Goal: Task Accomplishment & Management: Manage account settings

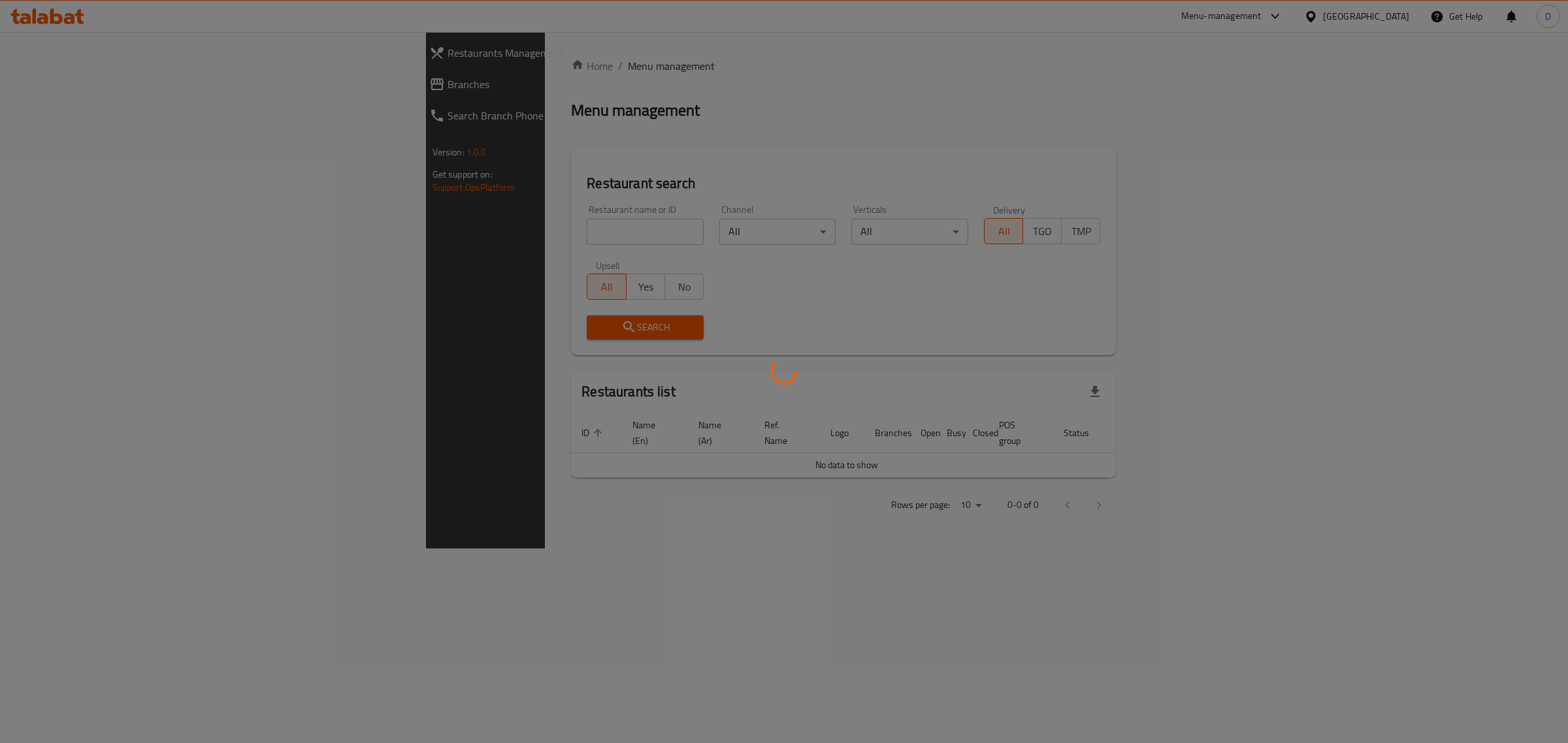
click at [1249, 15] on div at bounding box center [784, 371] width 1568 height 743
click at [1249, 13] on div at bounding box center [784, 371] width 1568 height 743
click at [1285, 32] on div at bounding box center [784, 371] width 1568 height 743
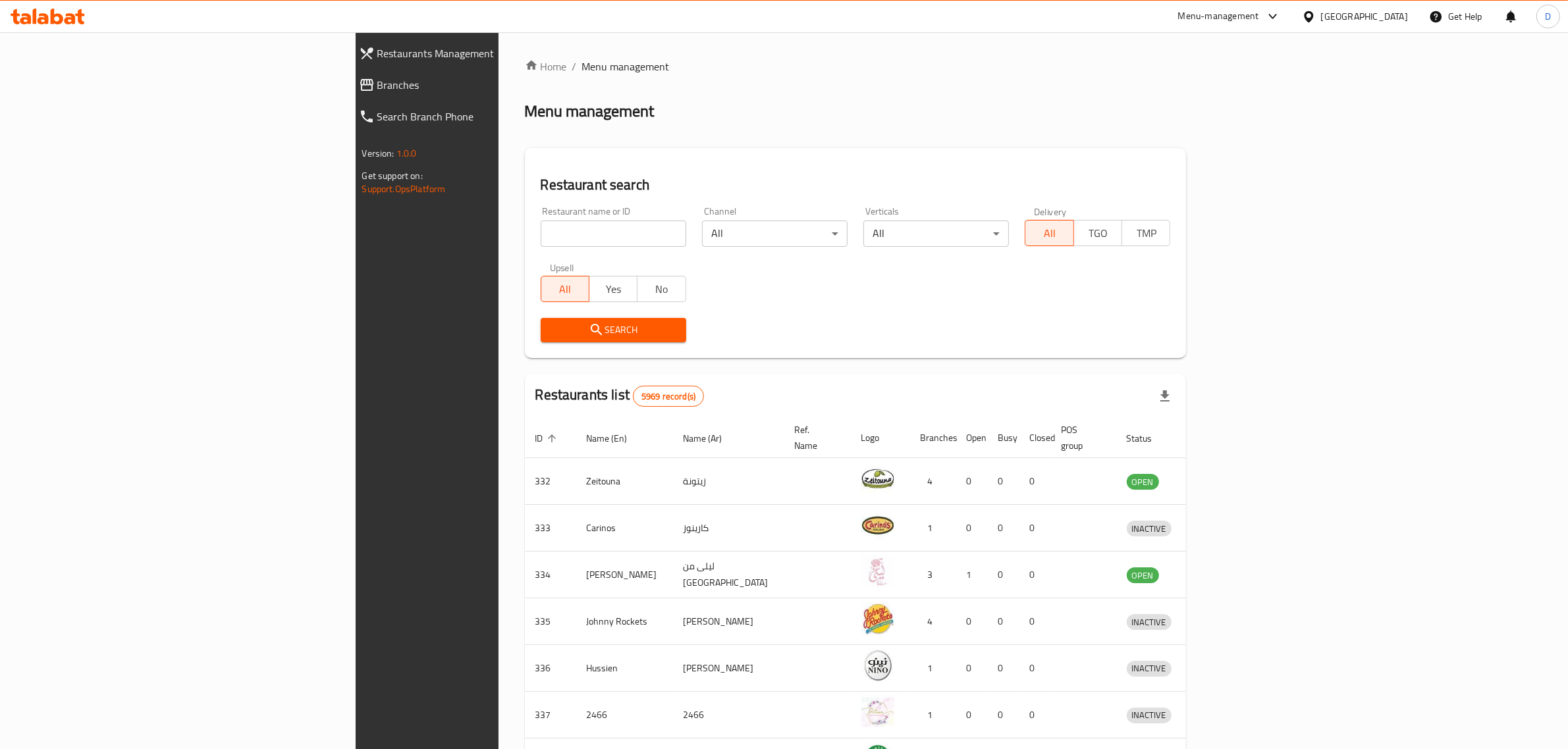
click at [1262, 3] on div "Menu-management" at bounding box center [1229, 17] width 124 height 32
click at [1259, 11] on div "Menu-management" at bounding box center [1218, 17] width 81 height 16
click at [1215, 163] on div "All Plugins Agent Campaigns Center Menu-management Restaurant-Management" at bounding box center [1237, 102] width 198 height 133
click at [1223, 142] on div "Restaurant-Management" at bounding box center [1202, 146] width 103 height 14
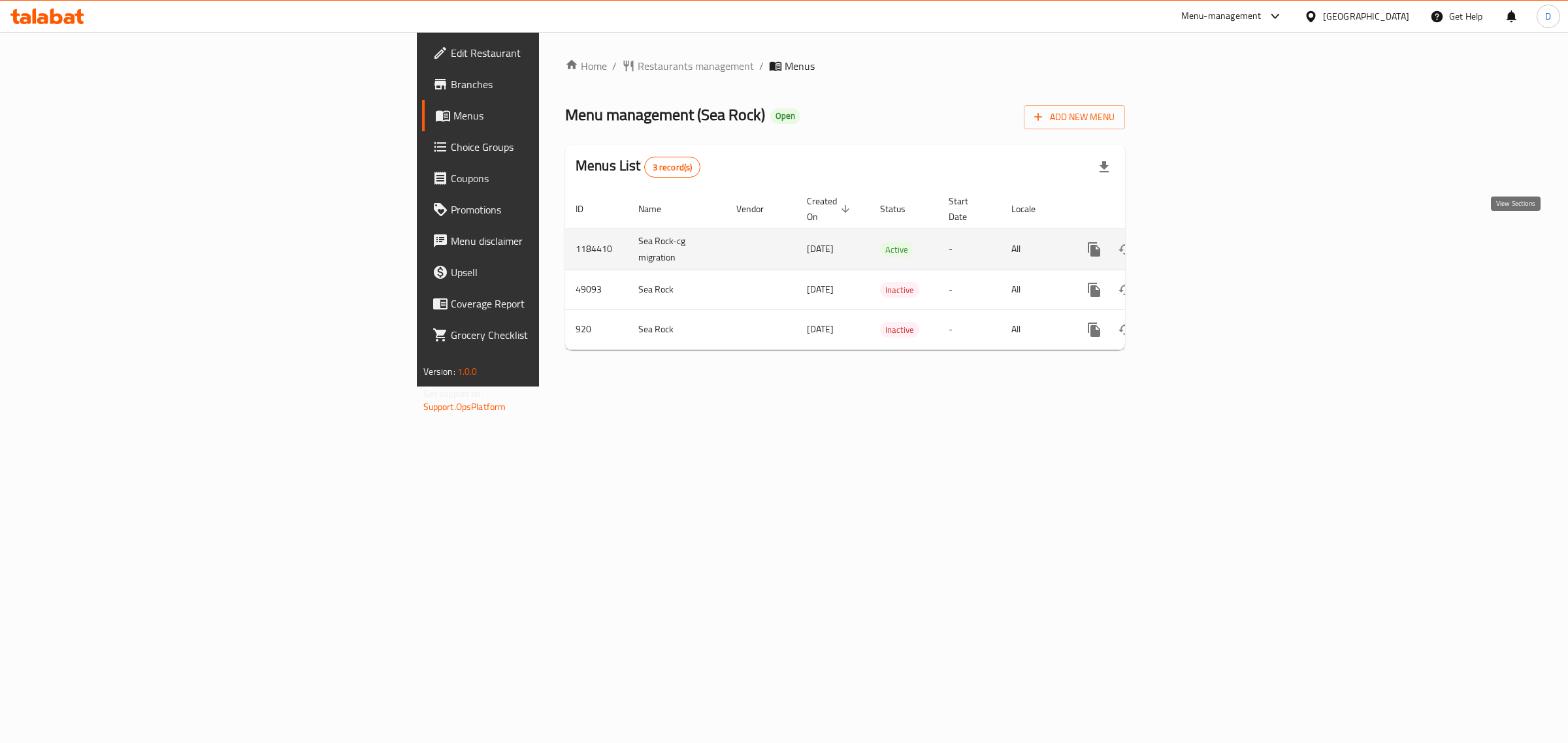
click at [1196, 242] on icon "enhanced table" at bounding box center [1188, 250] width 16 height 16
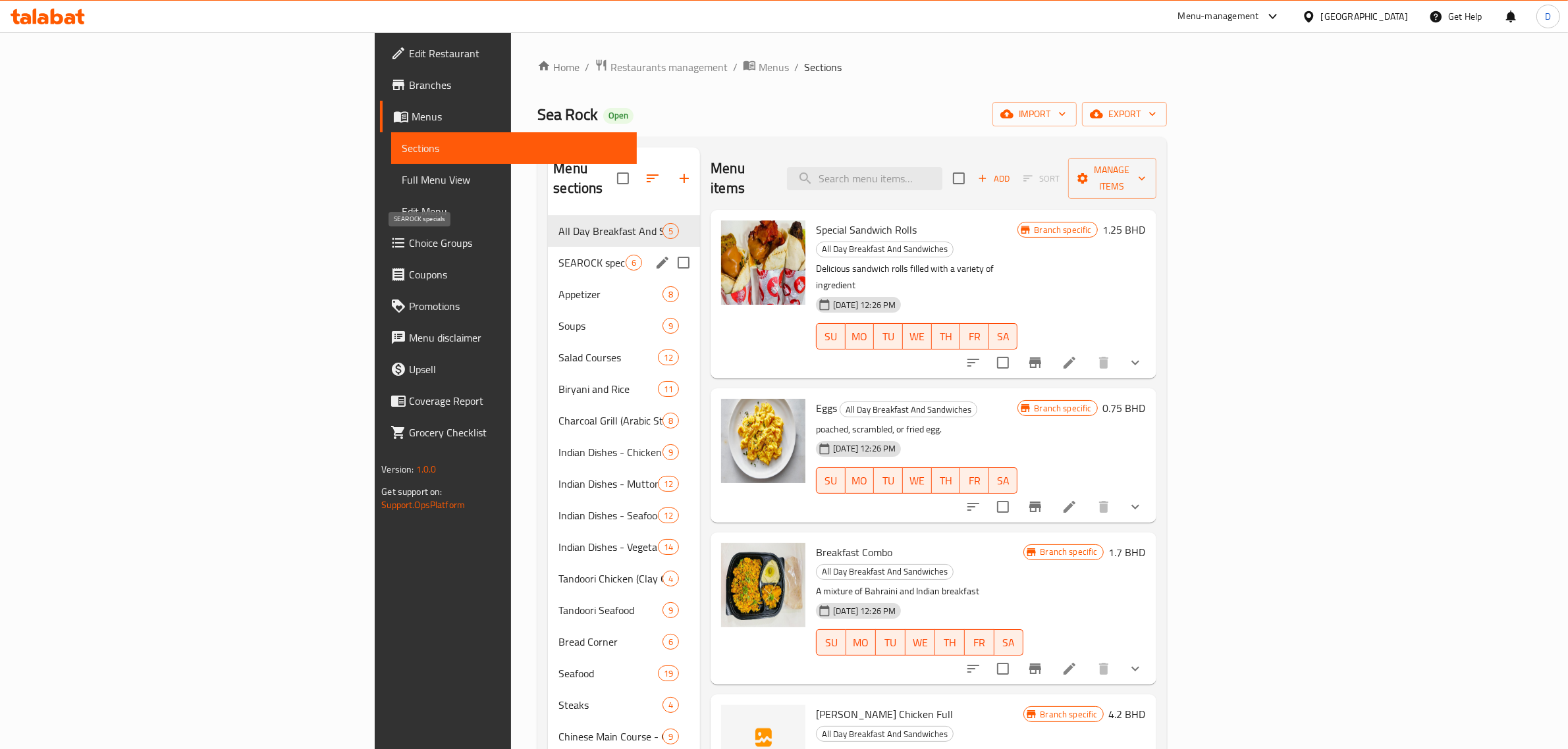
click at [559, 255] on span "SEAROCK specials" at bounding box center [592, 263] width 68 height 16
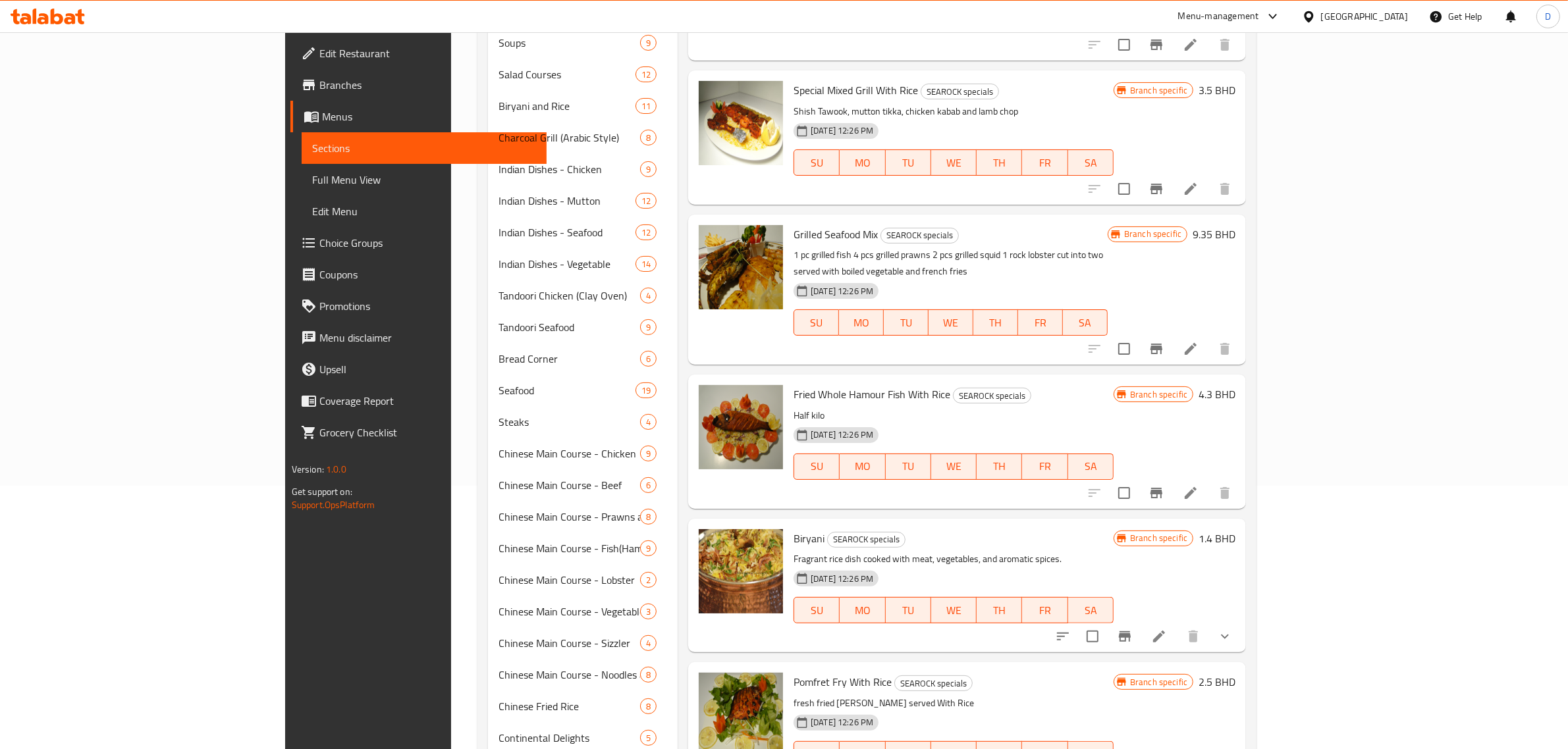
scroll to position [403, 0]
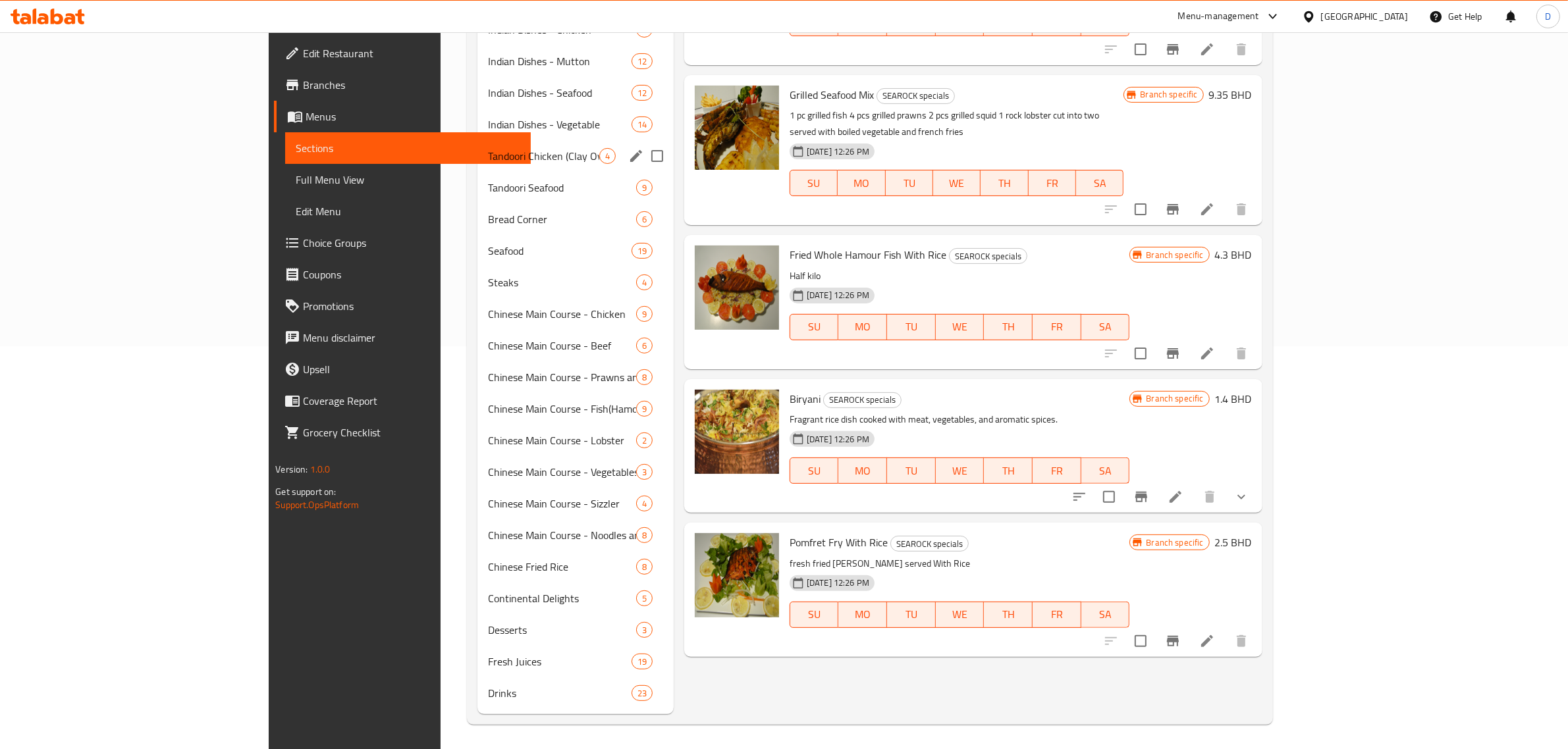
click at [478, 143] on div "Tandoori Chicken (Clay Oven) 4" at bounding box center [575, 156] width 196 height 32
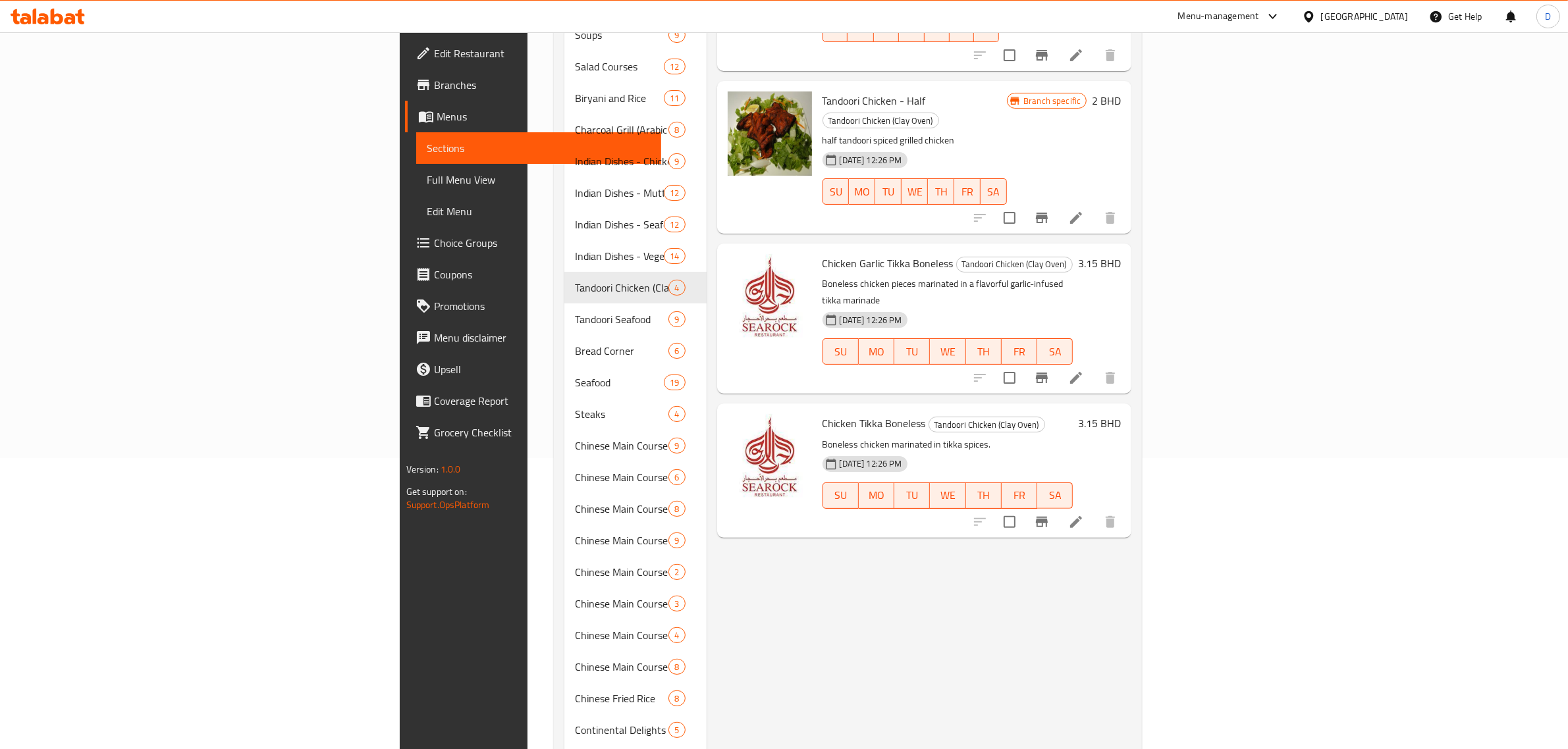
scroll to position [74, 0]
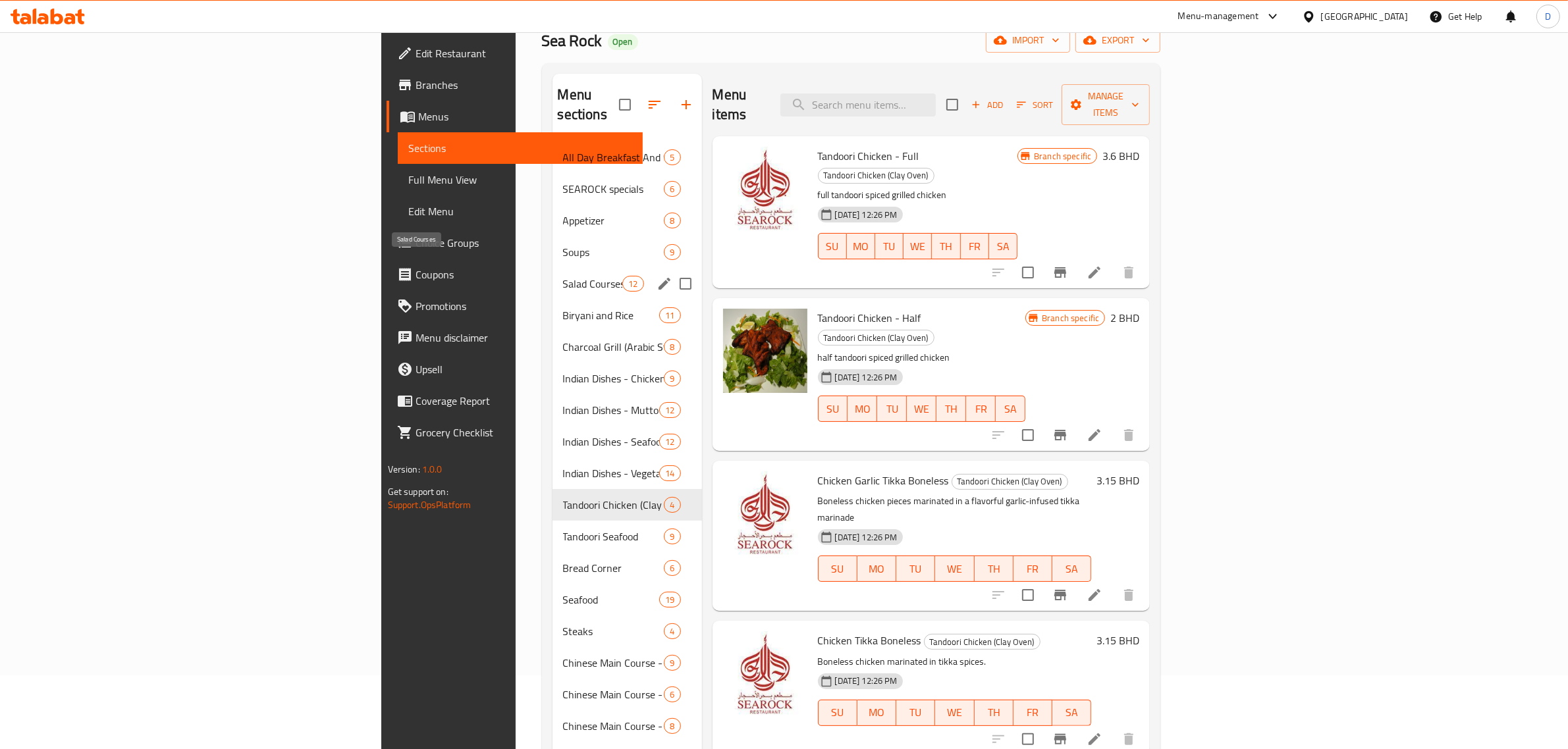
click at [563, 276] on span "Salad Courses" at bounding box center [592, 284] width 60 height 16
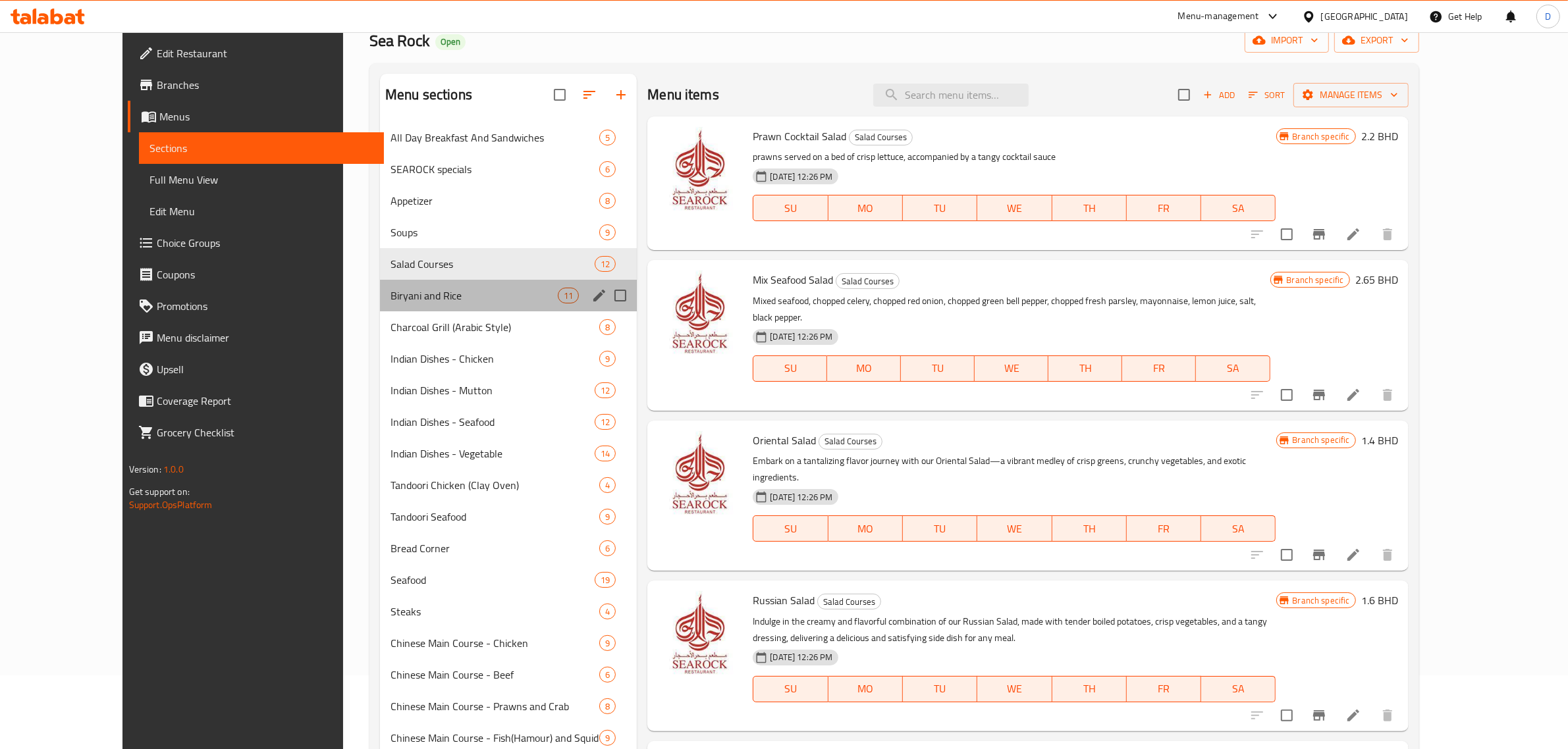
click at [407, 283] on div "Biryani and Rice 11" at bounding box center [508, 295] width 257 height 32
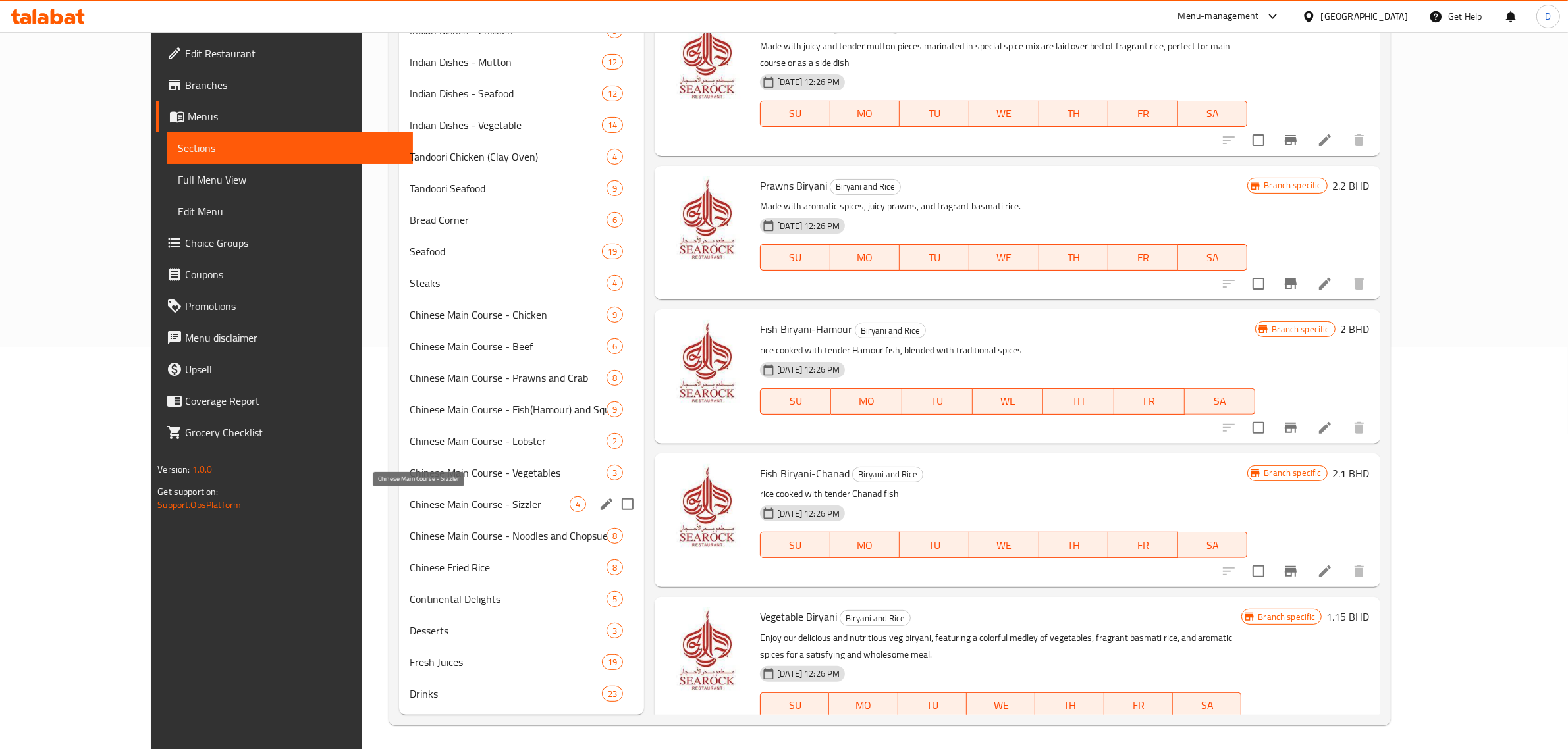
scroll to position [403, 0]
click at [409, 408] on span "Chinese Main Course - Fish(Hamour) and Squid" at bounding box center [489, 409] width 160 height 16
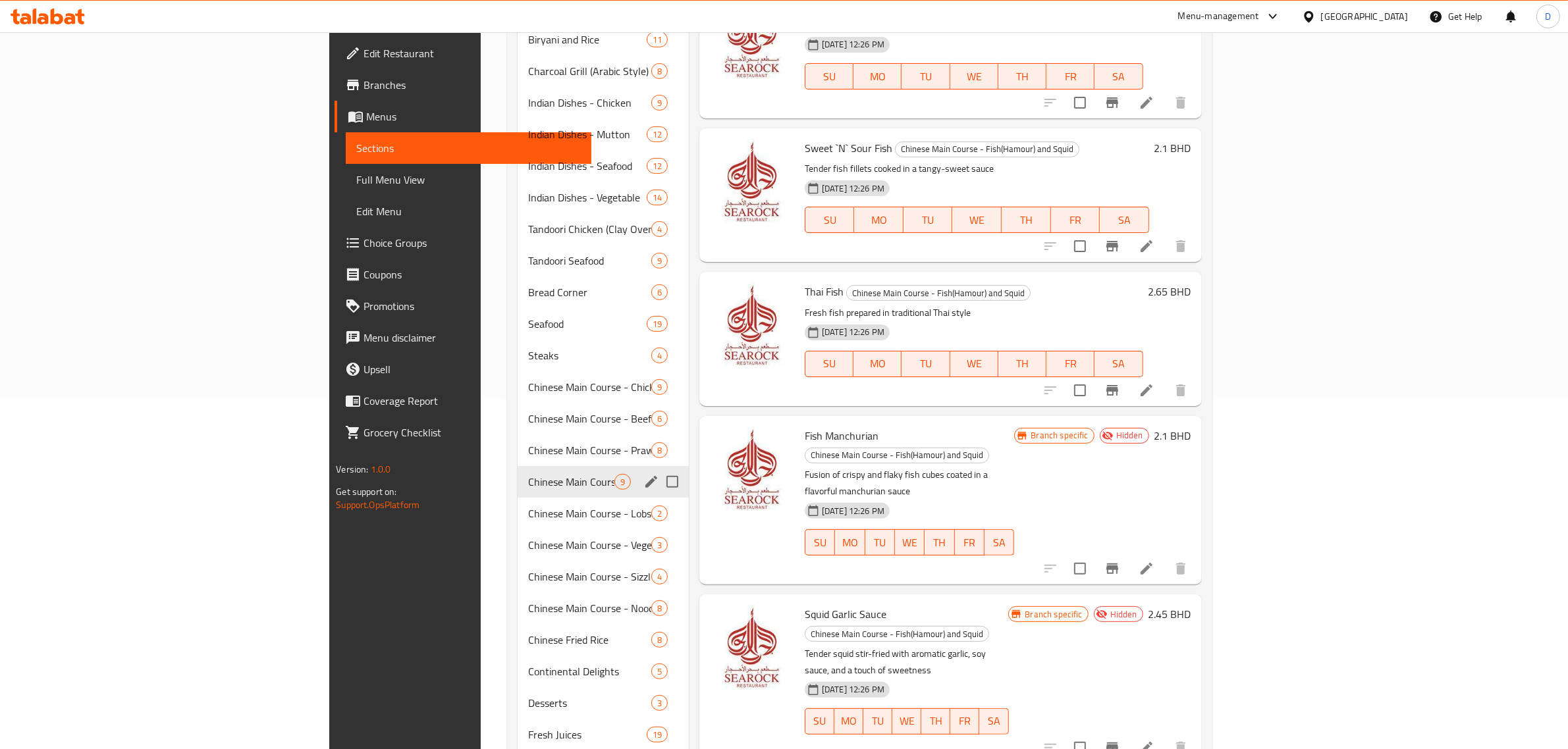
scroll to position [321, 0]
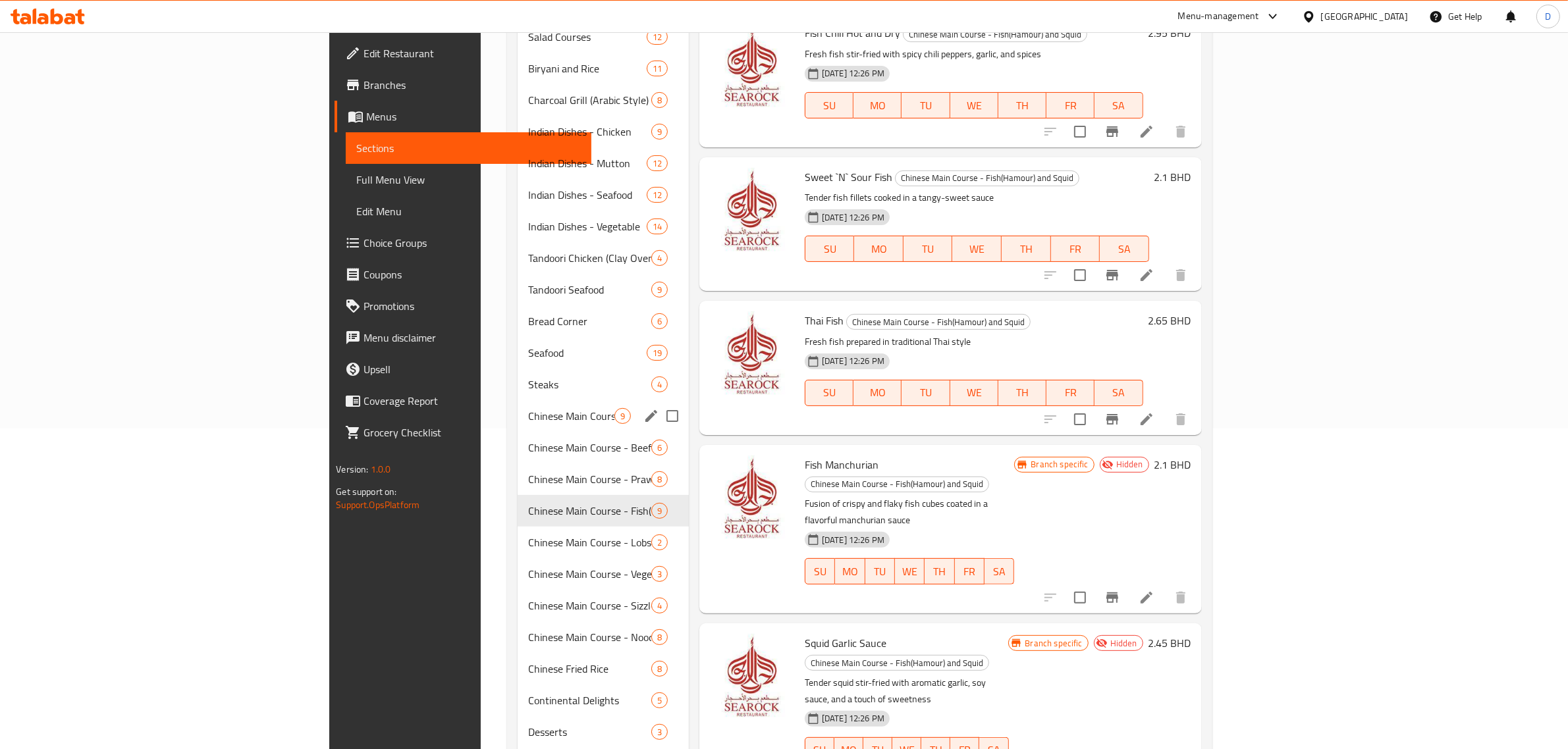
click at [517, 378] on div "Steaks 4" at bounding box center [602, 384] width 171 height 32
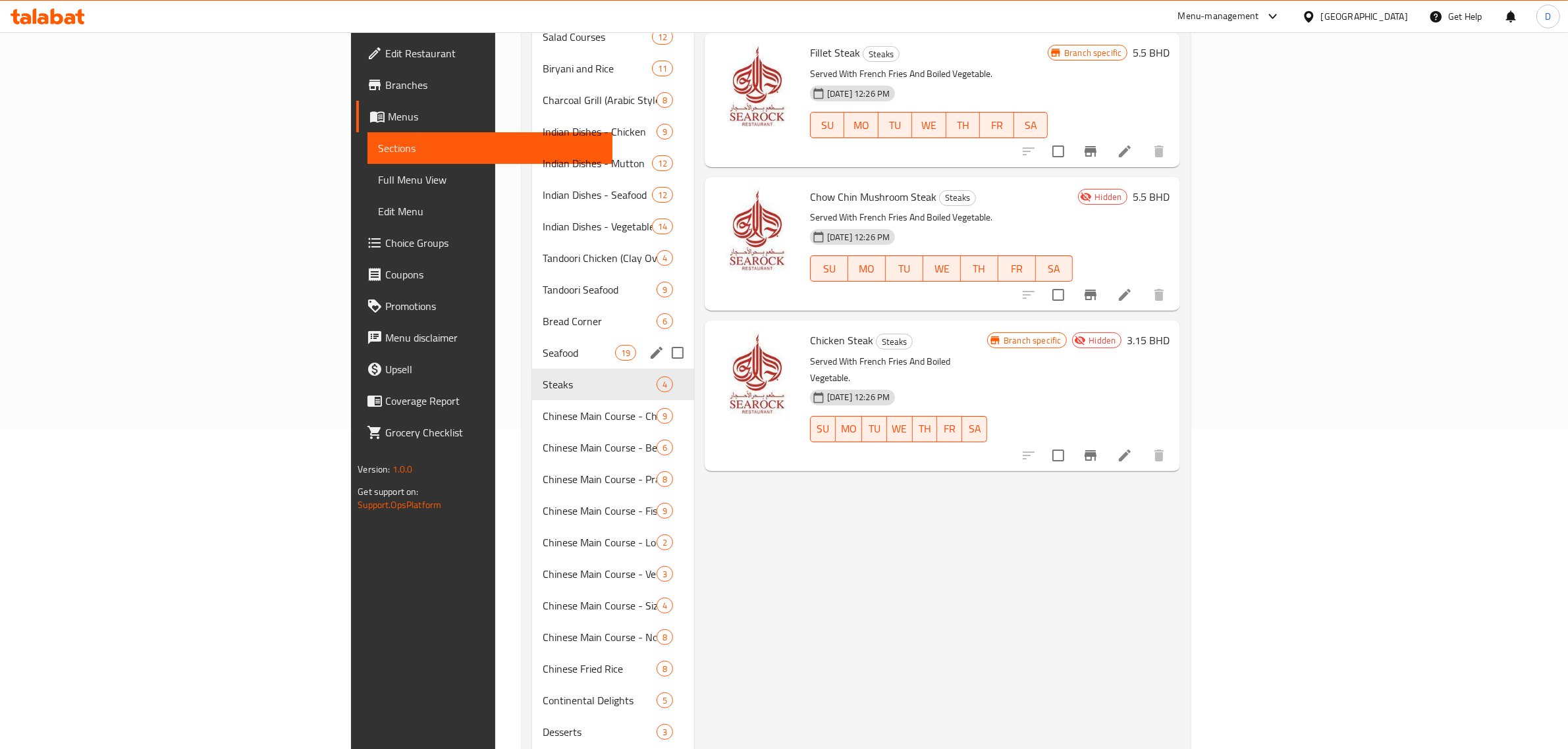
click at [543, 345] on span "Seafood" at bounding box center [579, 353] width 72 height 16
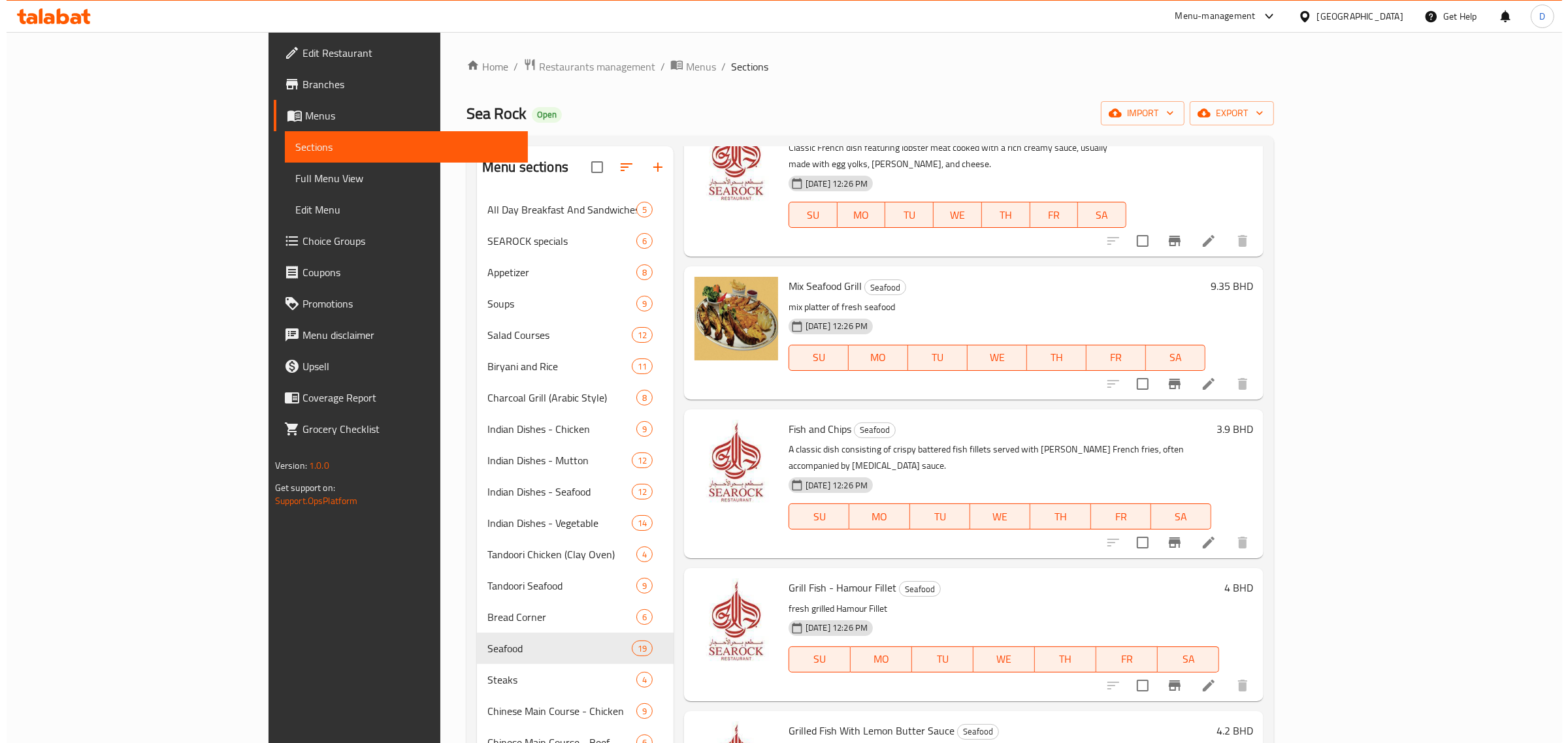
scroll to position [653, 0]
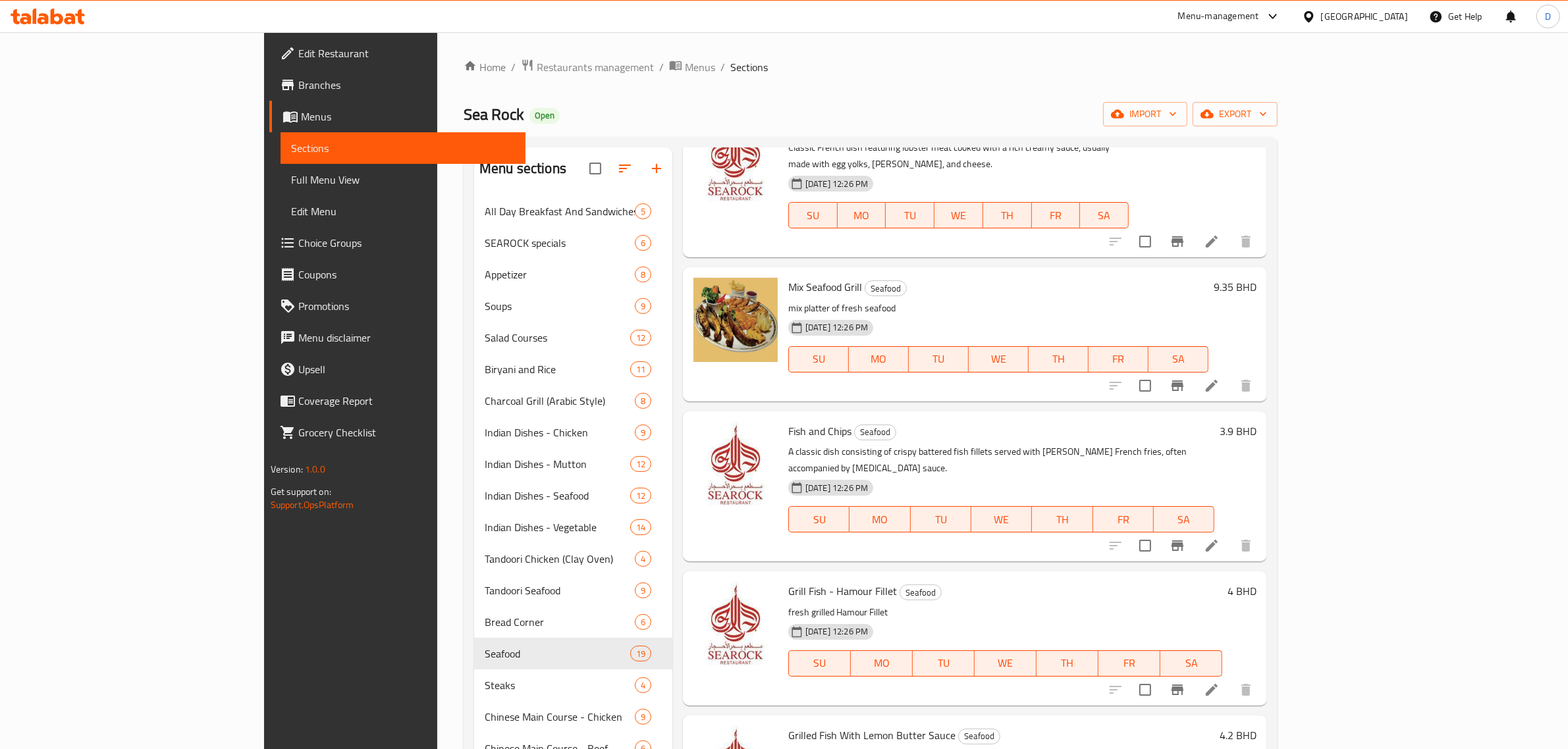
click at [301, 114] on span "Menus" at bounding box center [408, 117] width 215 height 16
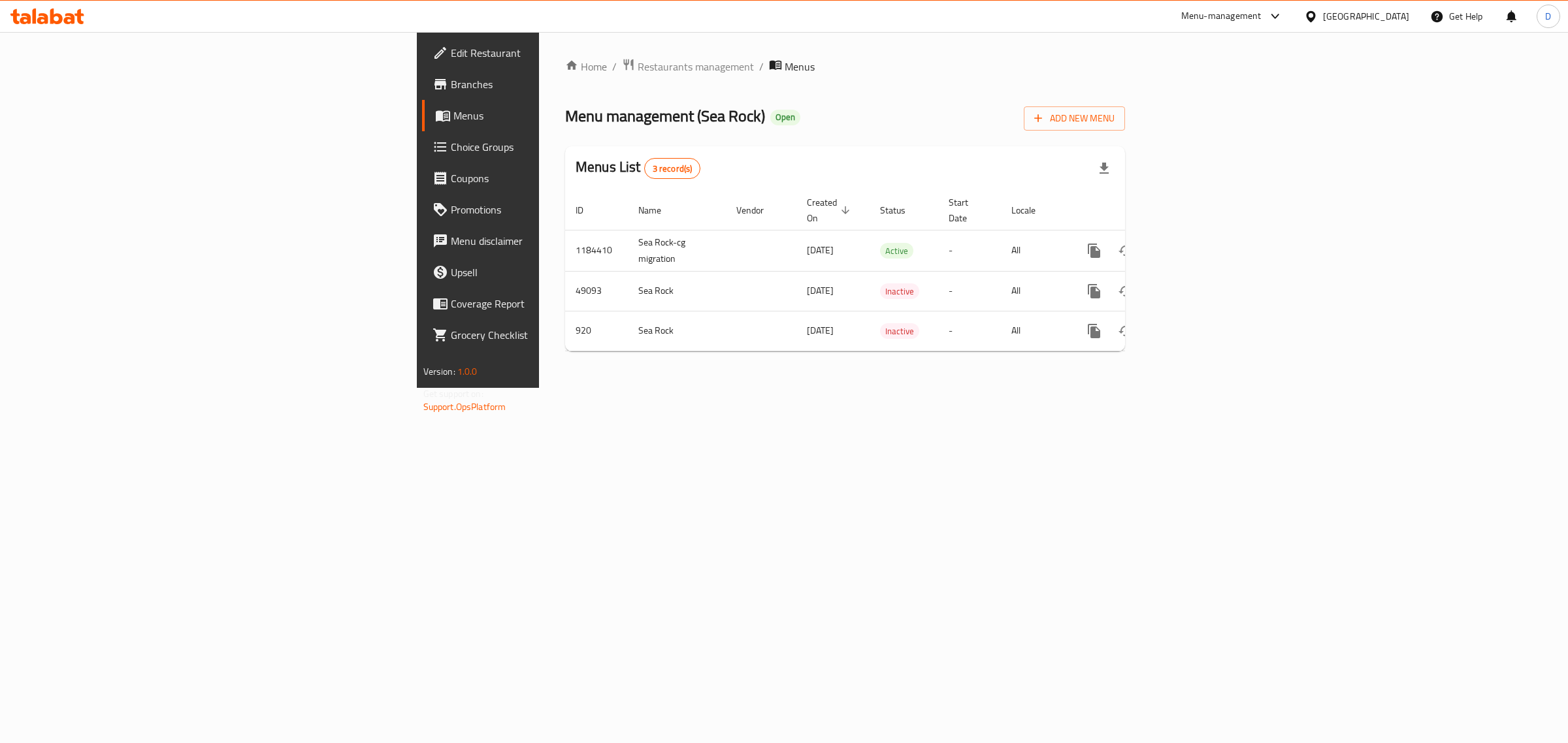
click at [451, 87] on span "Branches" at bounding box center [560, 84] width 218 height 16
